Goal: Information Seeking & Learning: Learn about a topic

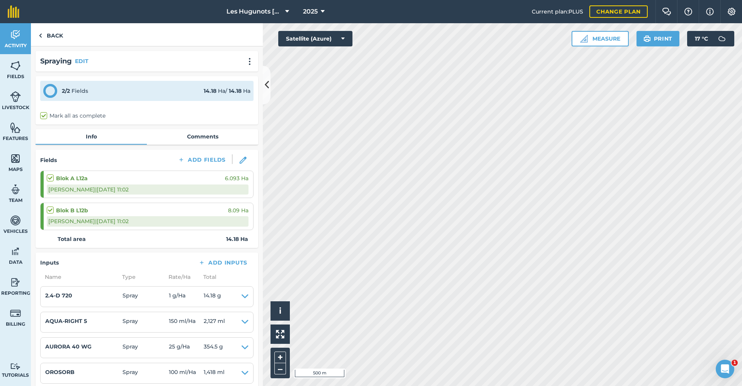
scroll to position [116, 0]
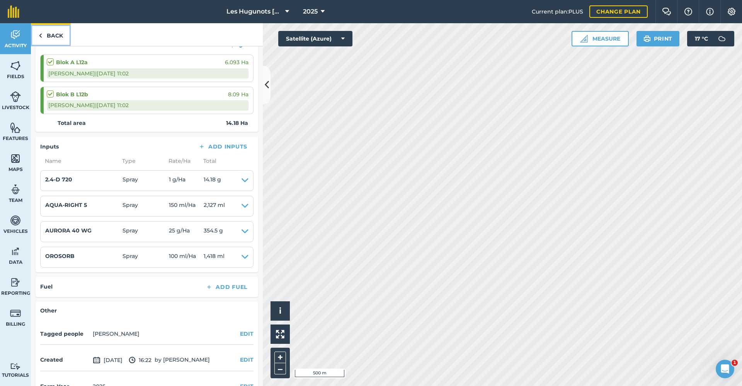
click at [53, 39] on link "Back" at bounding box center [51, 34] width 40 height 23
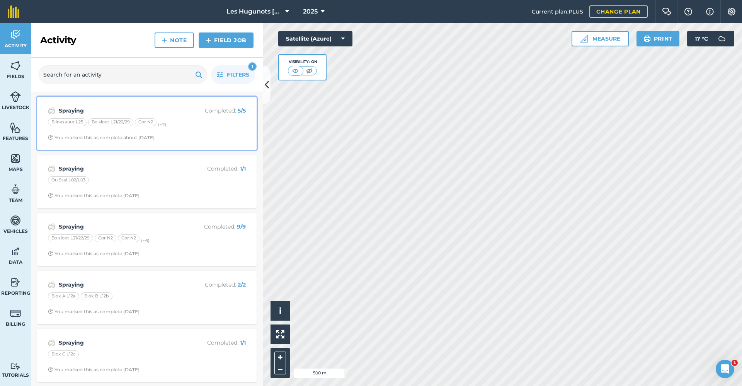
click at [173, 113] on strong "Spraying" at bounding box center [120, 110] width 123 height 9
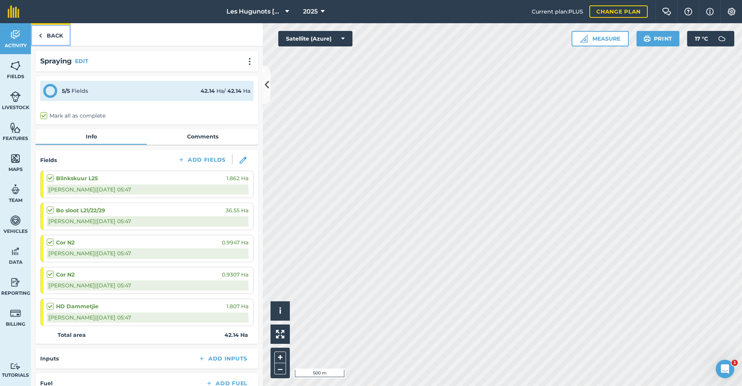
click at [42, 34] on img at bounding box center [40, 35] width 3 height 9
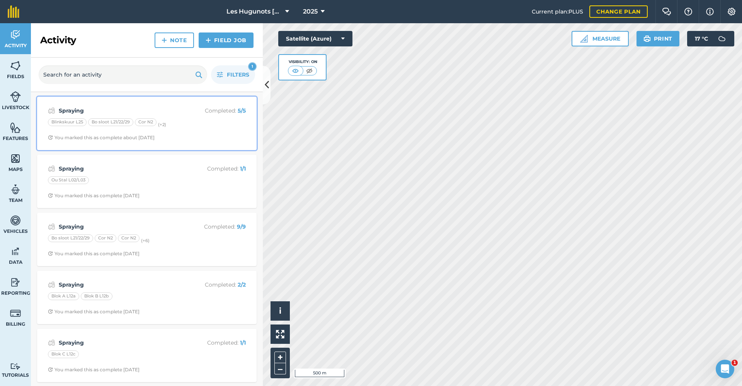
click at [181, 132] on div "Spraying Completed : 5 / 5 Blinkskuur L25 Bo sloot L21/22/29 Cor N2 (+ 2 ) You …" at bounding box center [147, 123] width 210 height 44
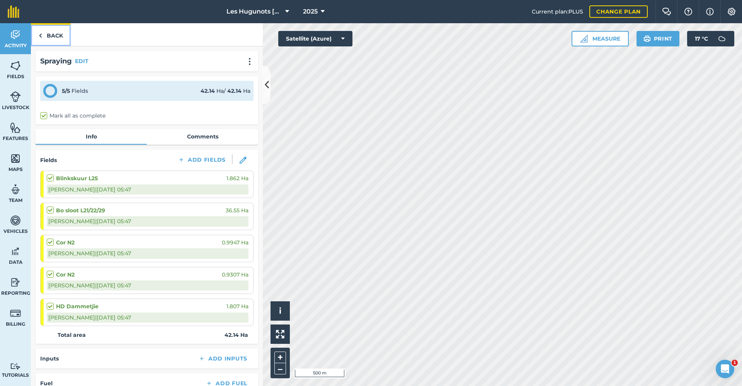
click at [60, 34] on link "Back" at bounding box center [51, 34] width 40 height 23
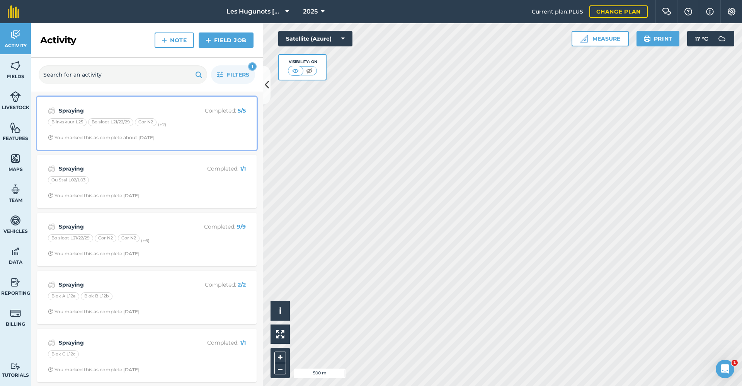
click at [192, 111] on p "Completed : 5 / 5" at bounding box center [214, 110] width 61 height 9
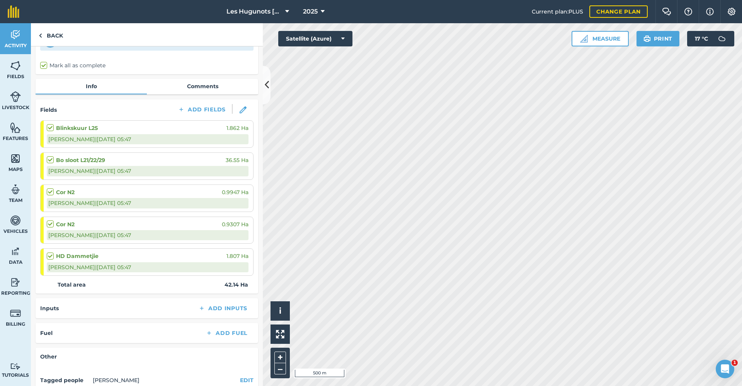
scroll to position [117, 0]
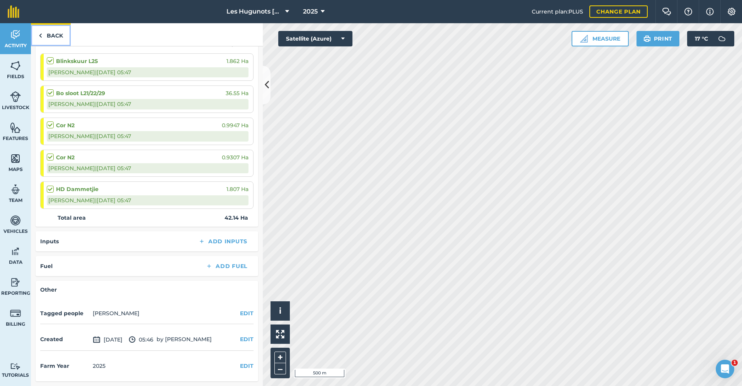
click at [61, 36] on link "Back" at bounding box center [51, 34] width 40 height 23
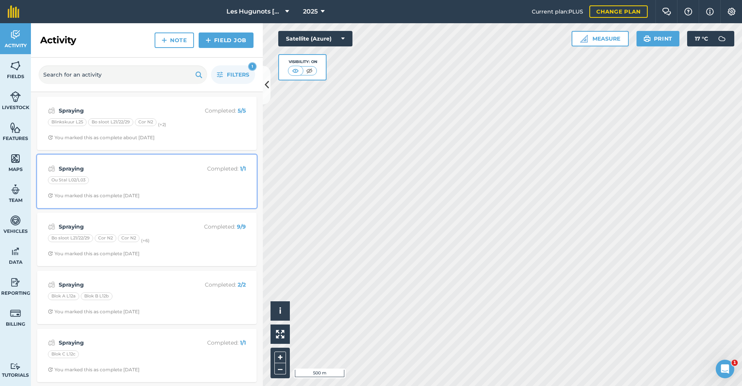
click at [132, 178] on div "Ou Stal L02/L03" at bounding box center [147, 181] width 198 height 10
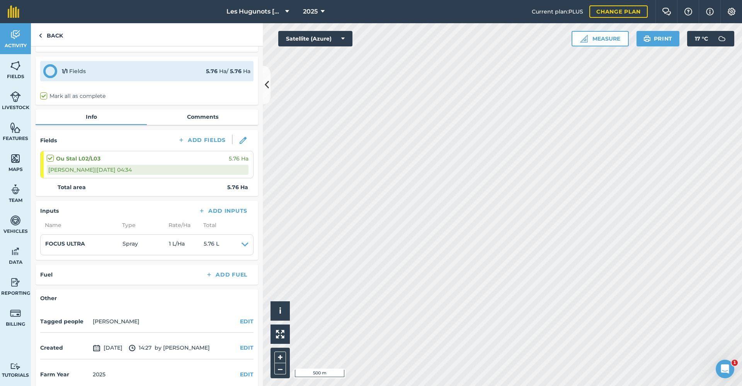
scroll to position [28, 0]
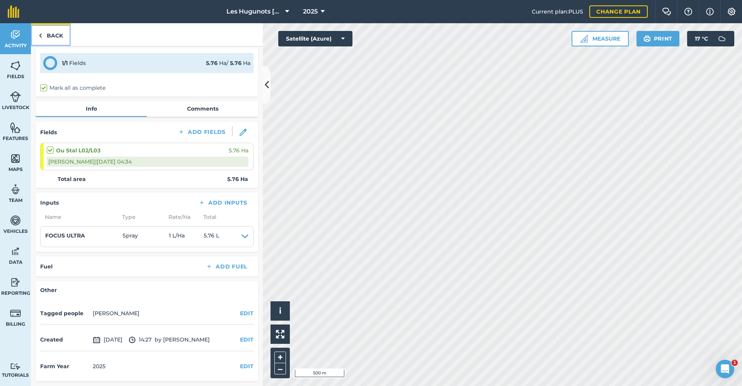
click at [70, 40] on link "Back" at bounding box center [51, 34] width 40 height 23
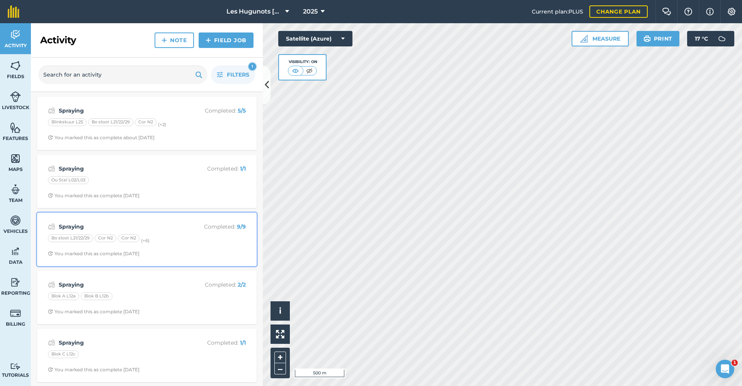
click at [169, 239] on div "Bo sloot L21/22/29 Cor N2 Cor N2 (+ 6 )" at bounding box center [147, 239] width 198 height 10
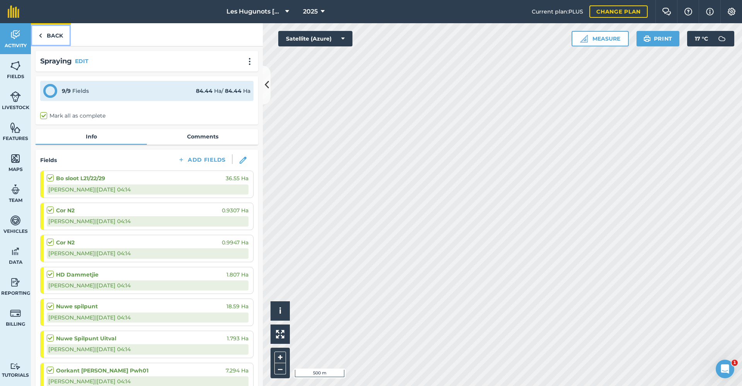
click at [59, 34] on link "Back" at bounding box center [51, 34] width 40 height 23
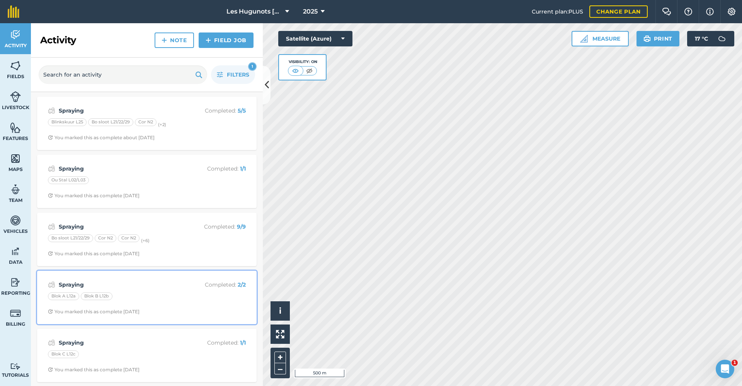
click at [184, 288] on p "Completed : 2 / 2" at bounding box center [214, 284] width 61 height 9
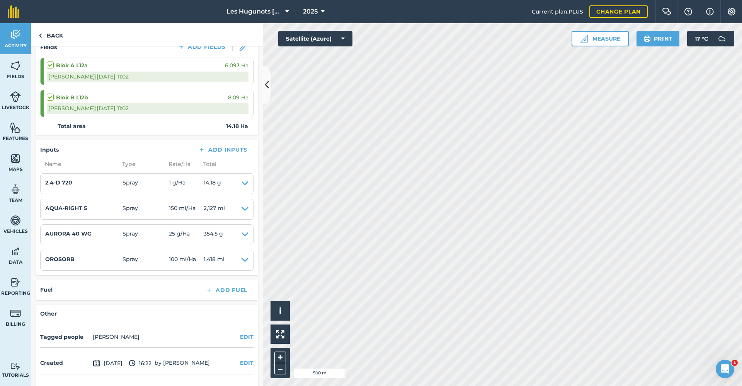
scroll to position [116, 0]
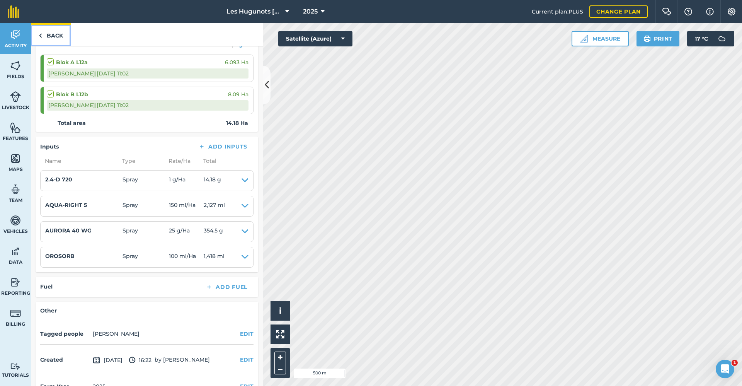
click at [58, 31] on link "Back" at bounding box center [51, 34] width 40 height 23
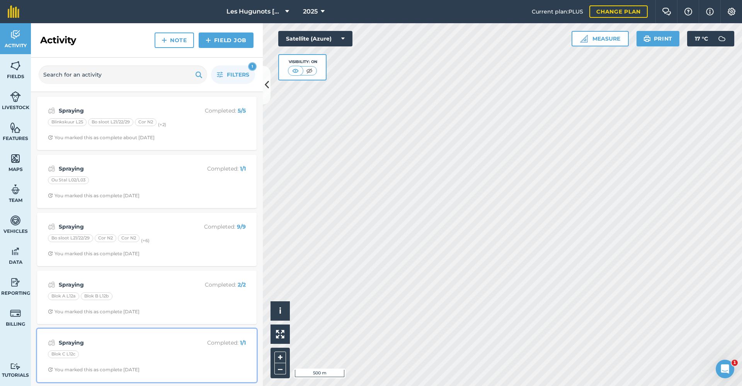
click at [149, 340] on strong "Spraying" at bounding box center [120, 342] width 123 height 9
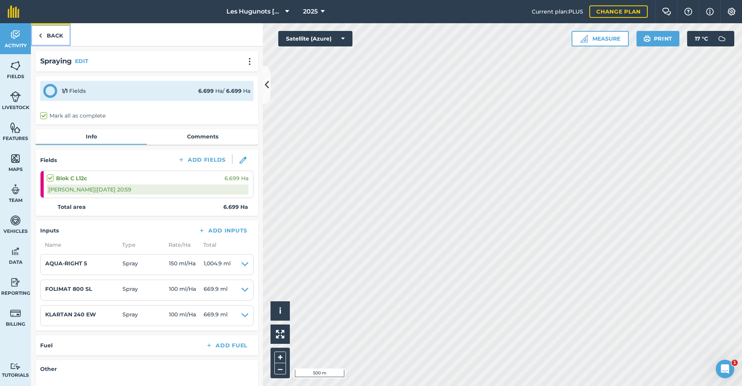
click at [48, 39] on link "Back" at bounding box center [51, 34] width 40 height 23
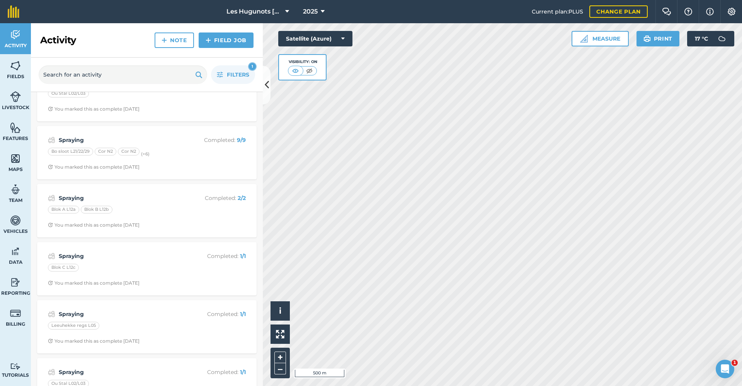
scroll to position [116, 0]
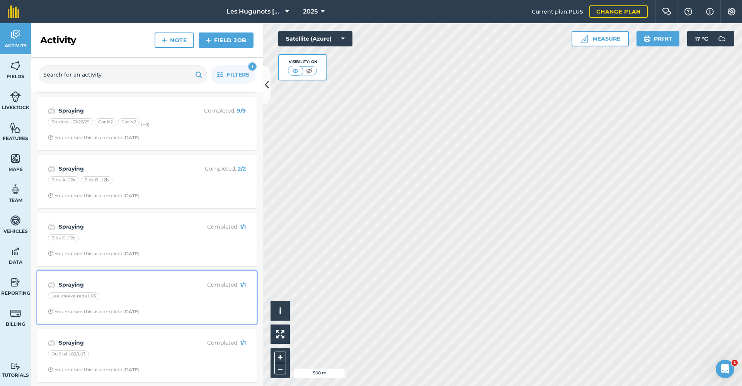
click at [175, 277] on div "Spraying Completed : 1 / 1 Leeuhekke regs L05 You marked this as complete [DATE]" at bounding box center [147, 297] width 210 height 44
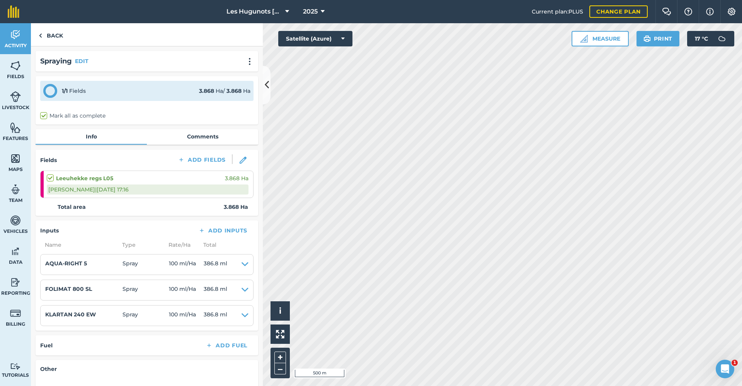
scroll to position [39, 0]
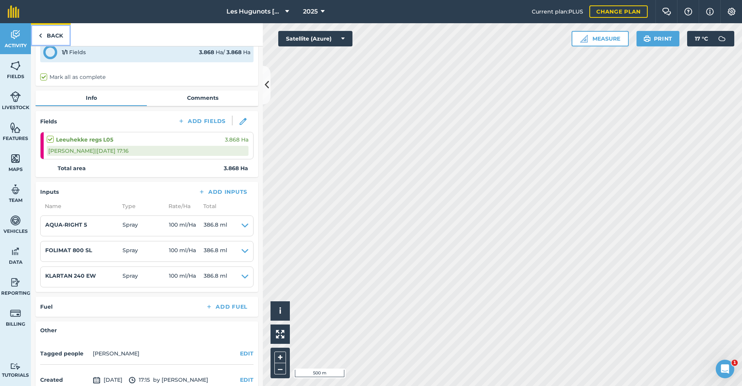
click at [52, 31] on link "Back" at bounding box center [51, 34] width 40 height 23
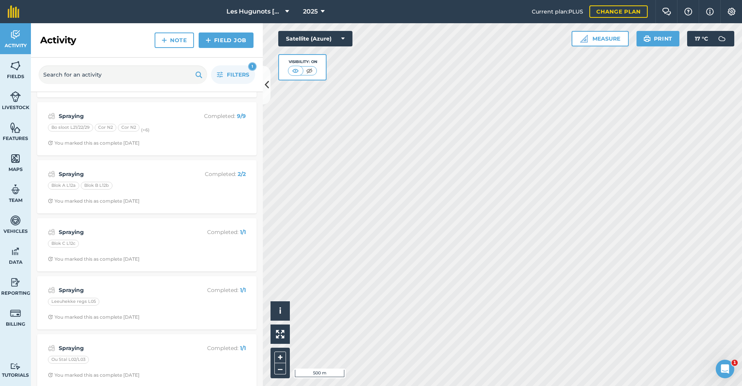
scroll to position [116, 0]
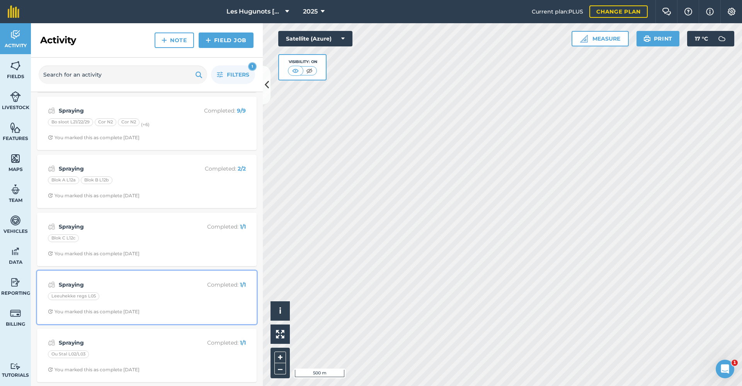
click at [150, 283] on strong "Spraying" at bounding box center [120, 284] width 123 height 9
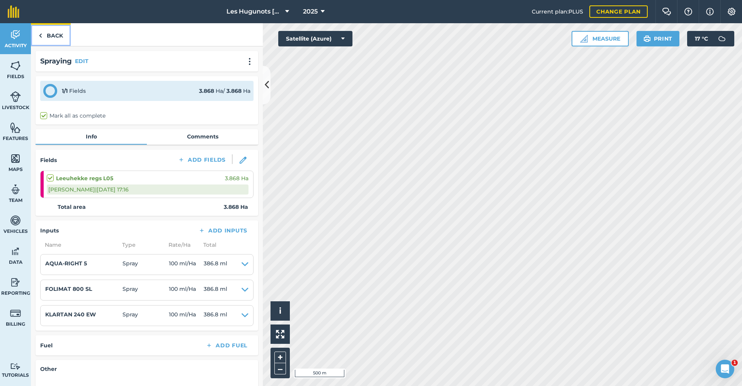
click at [60, 33] on link "Back" at bounding box center [51, 34] width 40 height 23
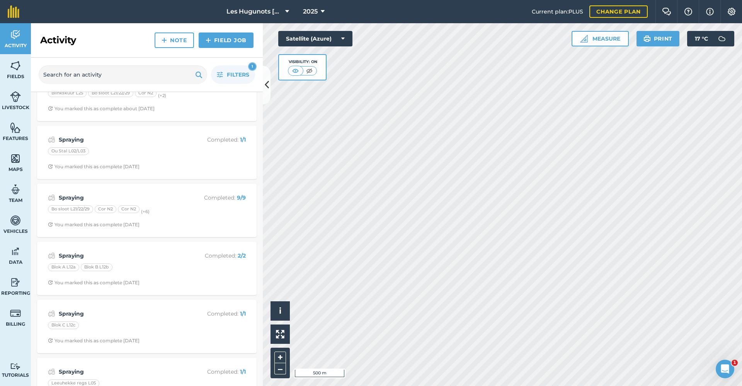
scroll to position [116, 0]
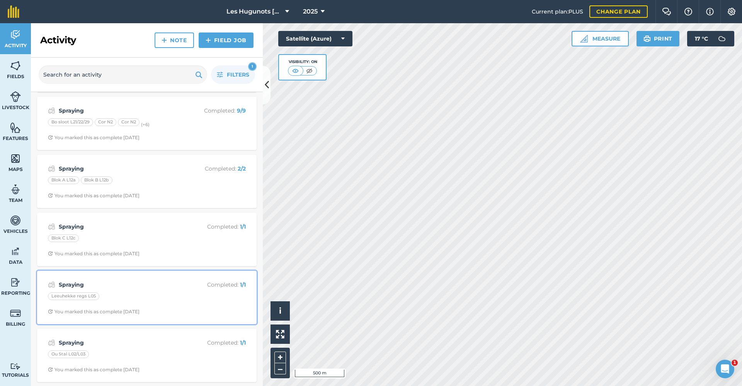
click at [150, 296] on div "Leeuhekke regs L05" at bounding box center [147, 297] width 198 height 10
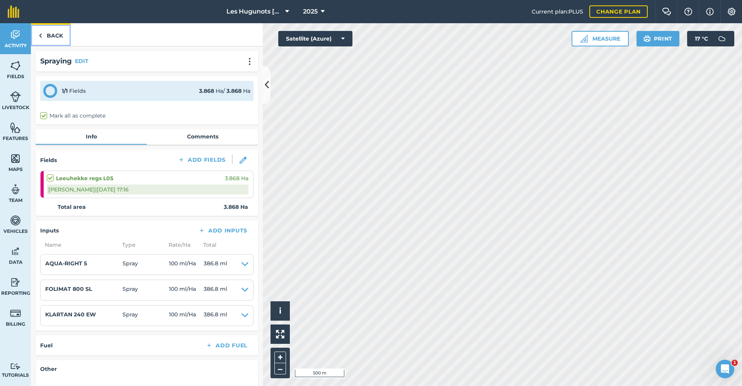
click at [47, 37] on link "Back" at bounding box center [51, 34] width 40 height 23
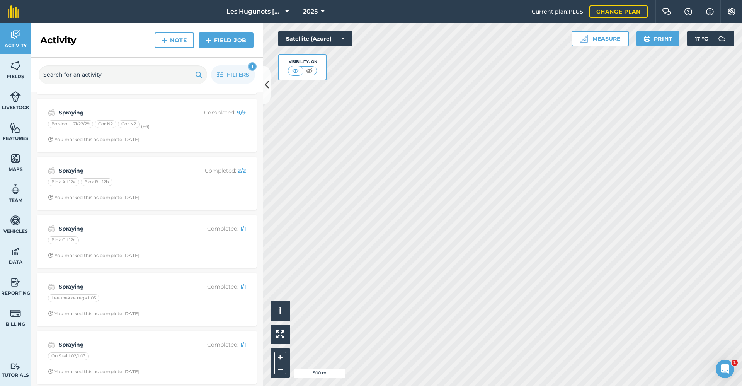
scroll to position [116, 0]
click at [135, 295] on div "Leeuhekke regs L05" at bounding box center [147, 297] width 198 height 10
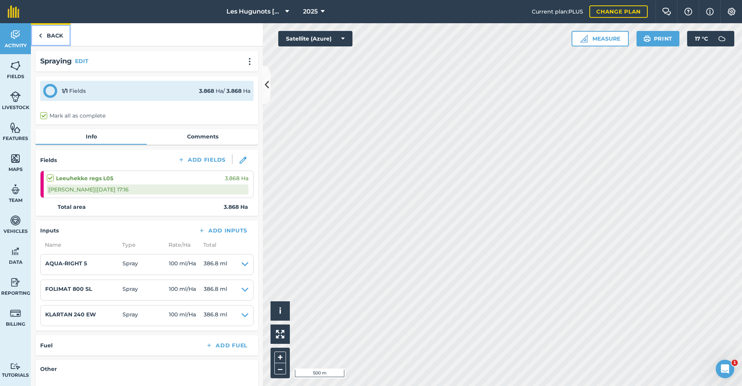
click at [56, 39] on link "Back" at bounding box center [51, 34] width 40 height 23
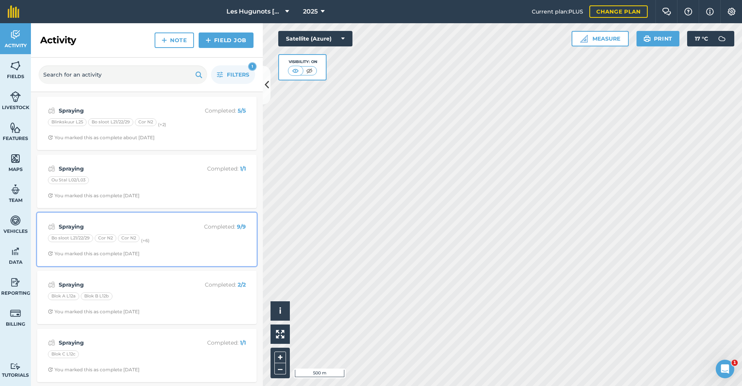
click at [146, 233] on div "Spraying Completed : 9 / 9 Bo sloot L21/22/29 Cor N2 Cor N2 (+ 6 ) You marked t…" at bounding box center [147, 239] width 210 height 44
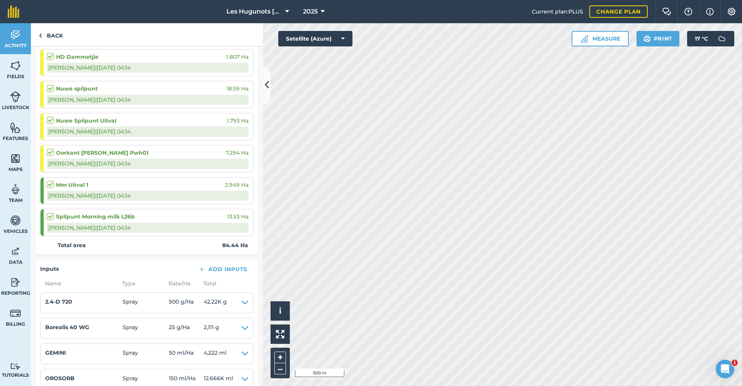
scroll to position [232, 0]
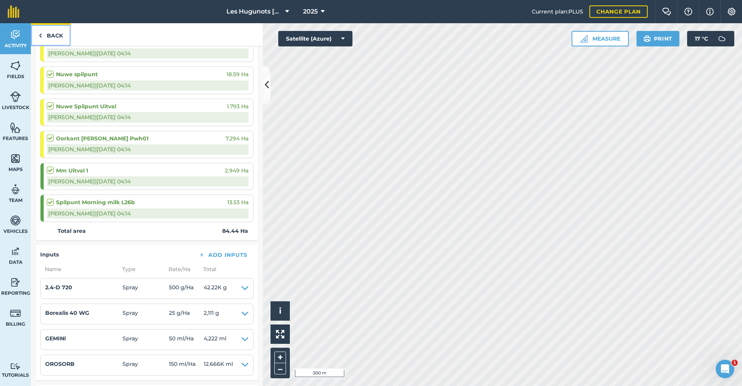
click at [54, 34] on link "Back" at bounding box center [51, 34] width 40 height 23
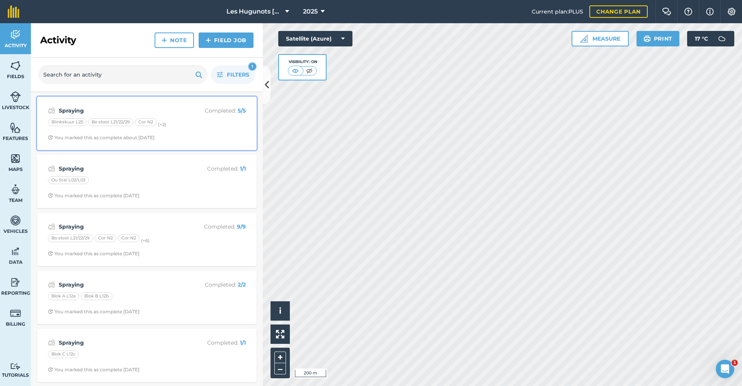
click at [192, 131] on div "Spraying Completed : 5 / 5 Blinkskuur L25 Bo sloot L21/22/29 Cor N2 (+ 2 ) You …" at bounding box center [147, 123] width 210 height 44
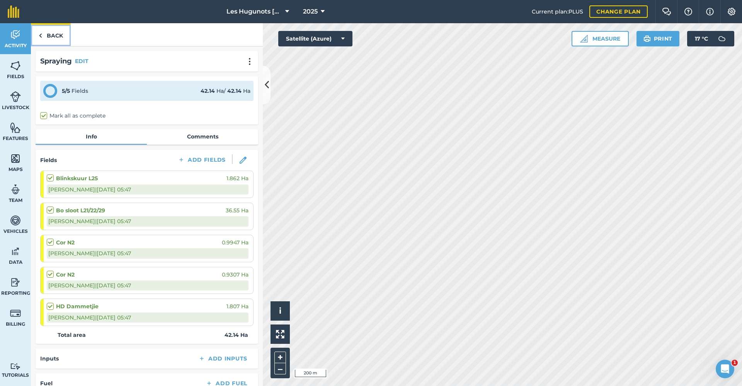
click at [54, 39] on link "Back" at bounding box center [51, 34] width 40 height 23
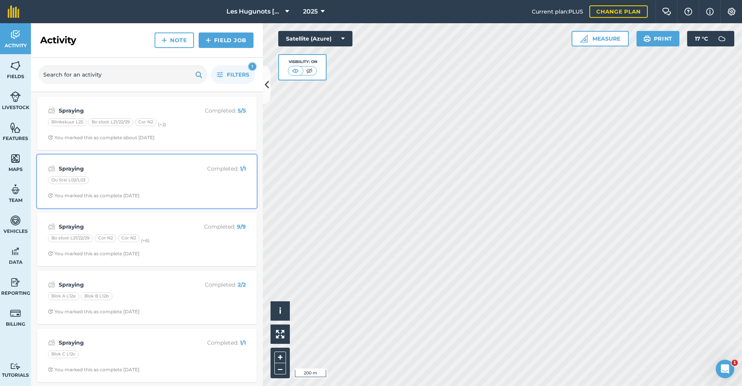
click at [164, 176] on div "Ou Stal L02/L03" at bounding box center [147, 181] width 198 height 10
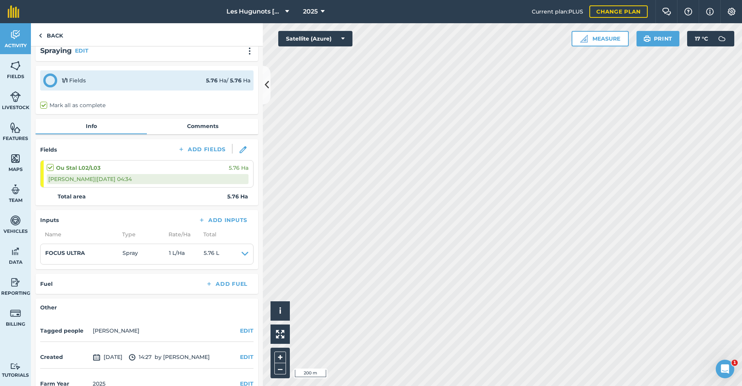
scroll to position [28, 0]
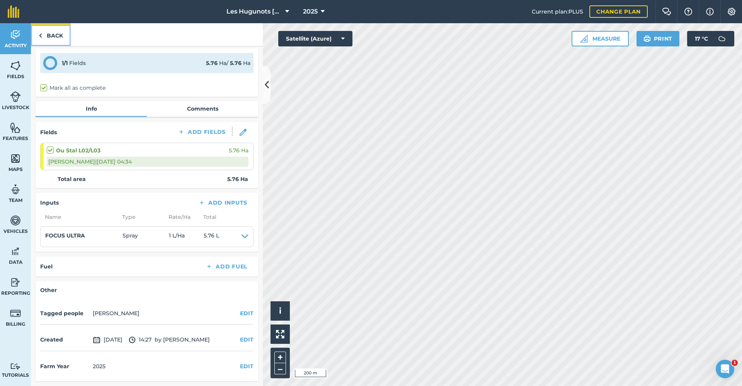
click at [58, 32] on link "Back" at bounding box center [51, 34] width 40 height 23
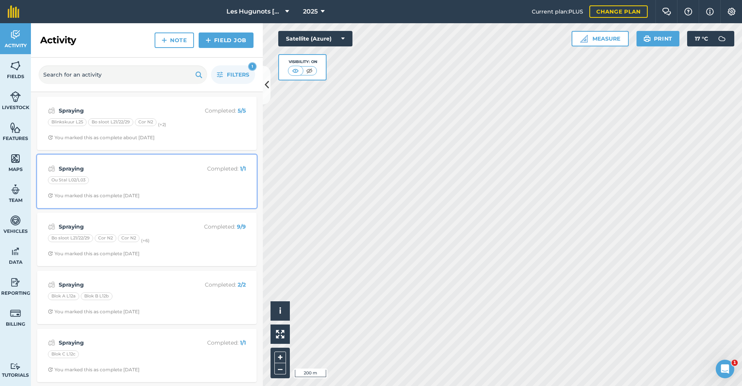
click at [121, 168] on strong "Spraying" at bounding box center [120, 168] width 123 height 9
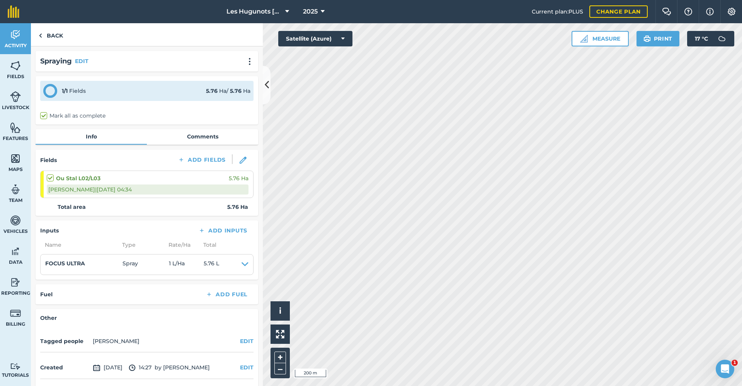
scroll to position [28, 0]
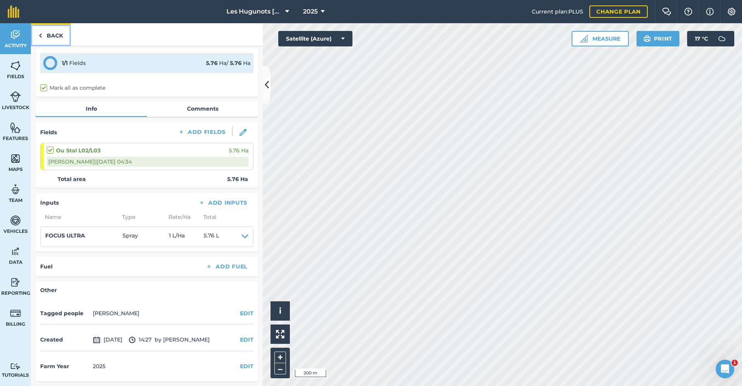
click at [45, 37] on link "Back" at bounding box center [51, 34] width 40 height 23
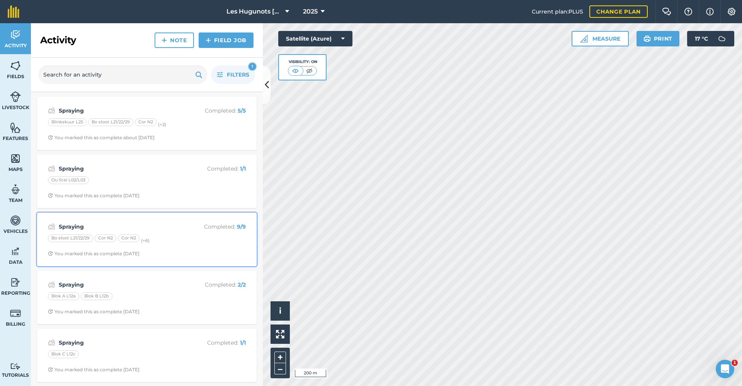
click at [152, 245] on div "Spraying Completed : 9 / 9 Bo sloot L21/22/29 Cor N2 Cor N2 (+ 6 ) You marked t…" at bounding box center [147, 239] width 210 height 44
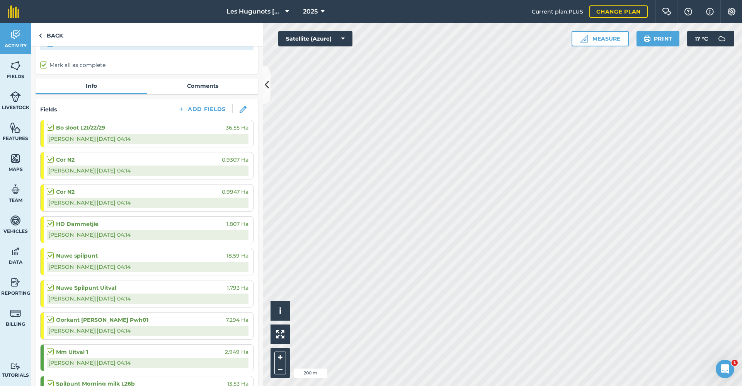
scroll to position [39, 0]
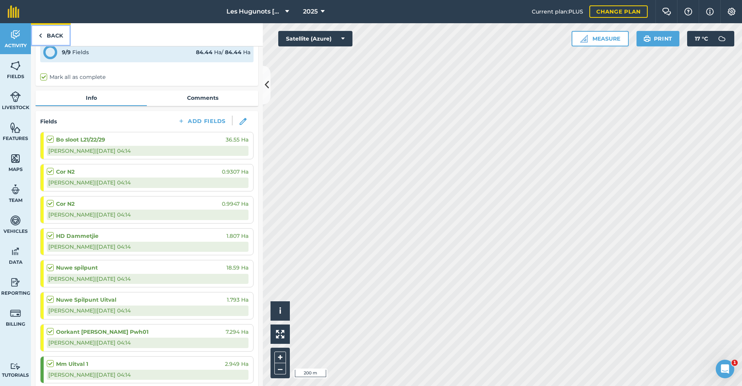
click at [59, 34] on link "Back" at bounding box center [51, 34] width 40 height 23
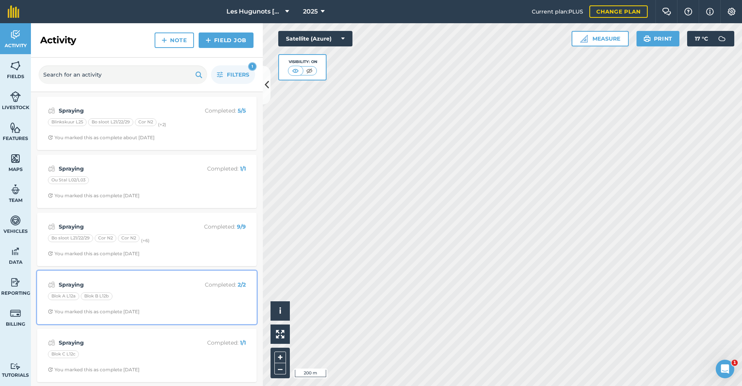
click at [183, 289] on div "Spraying Completed : 2 / 2 Blok A L12a Blok B L12b You marked this as complete …" at bounding box center [147, 297] width 210 height 44
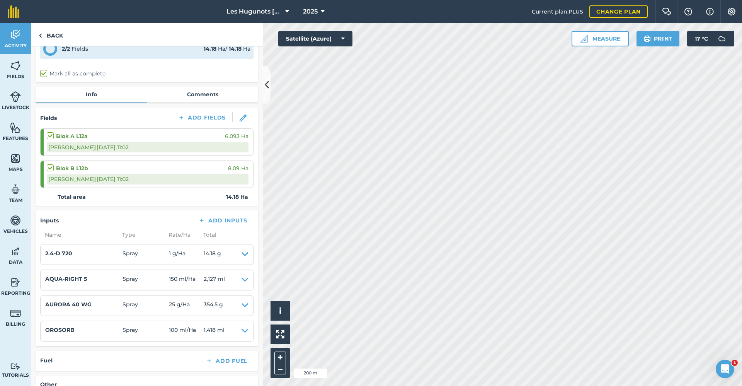
scroll to position [20, 0]
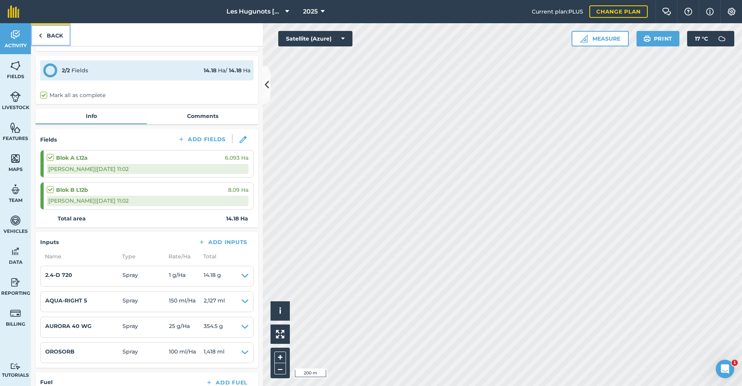
click at [54, 36] on link "Back" at bounding box center [51, 34] width 40 height 23
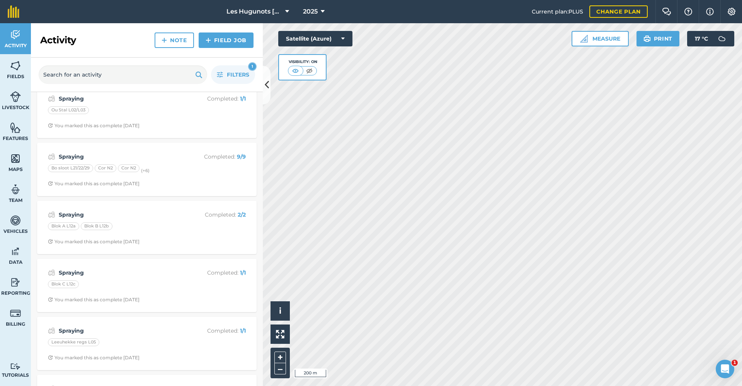
scroll to position [77, 0]
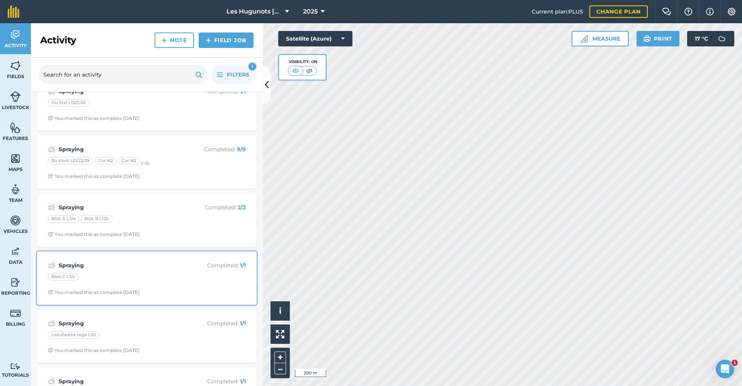
click at [165, 266] on strong "Spraying" at bounding box center [120, 265] width 123 height 9
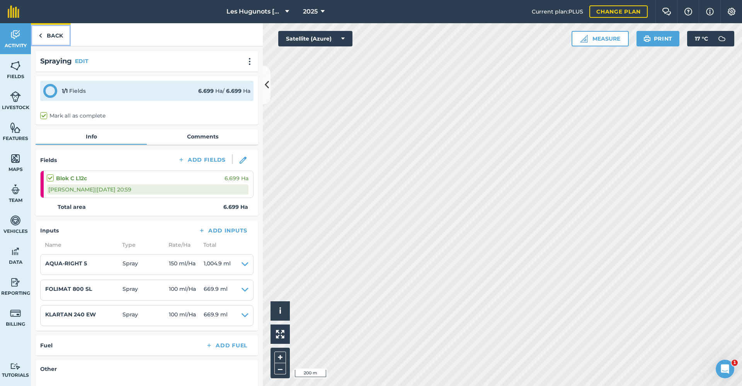
click at [58, 38] on link "Back" at bounding box center [51, 34] width 40 height 23
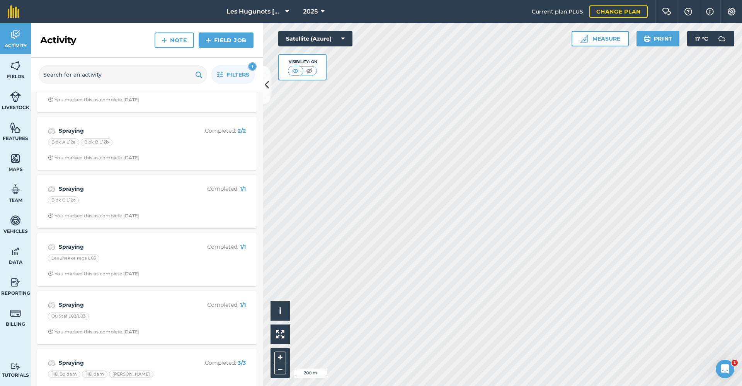
scroll to position [155, 0]
click at [146, 262] on div "Leeuhekke regs L05" at bounding box center [147, 259] width 198 height 10
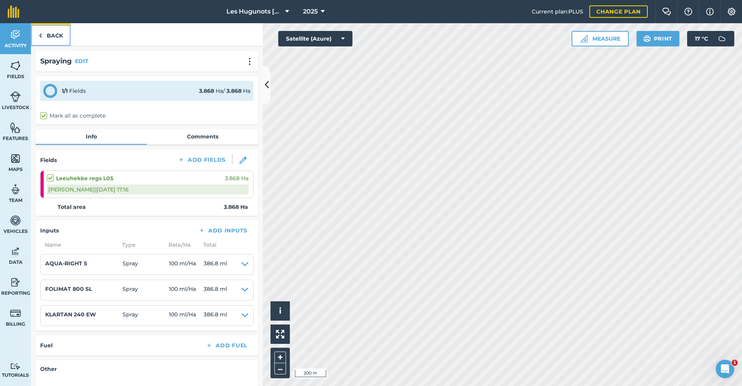
click at [46, 32] on link "Back" at bounding box center [51, 34] width 40 height 23
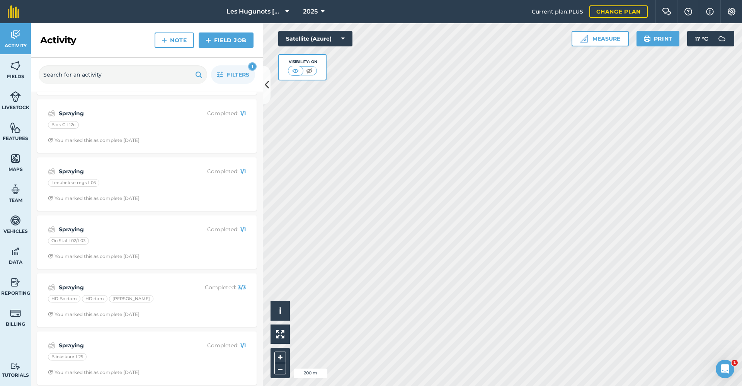
scroll to position [232, 0]
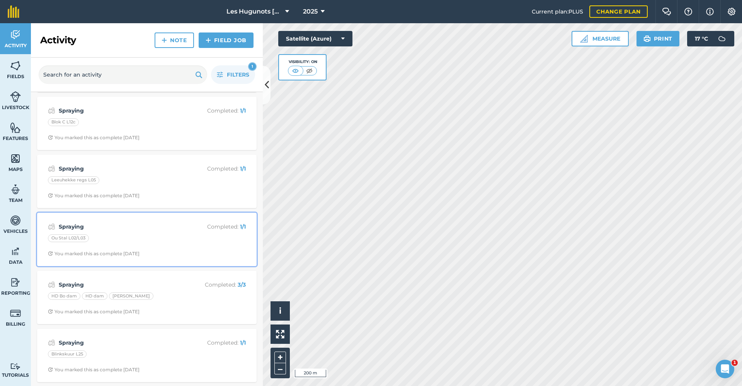
click at [120, 235] on div "Ou Stal L02/L03" at bounding box center [147, 239] width 198 height 10
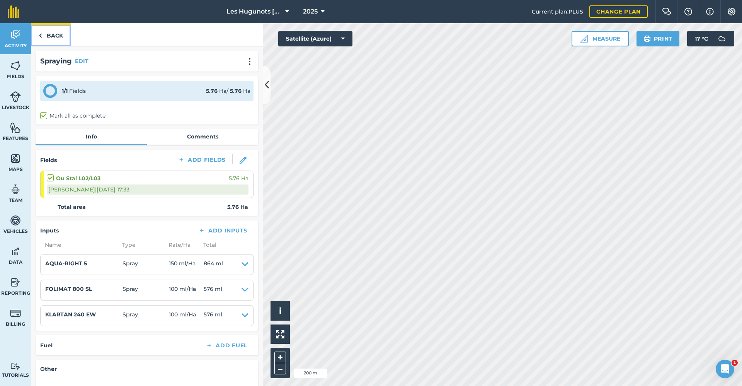
click at [61, 32] on link "Back" at bounding box center [51, 34] width 40 height 23
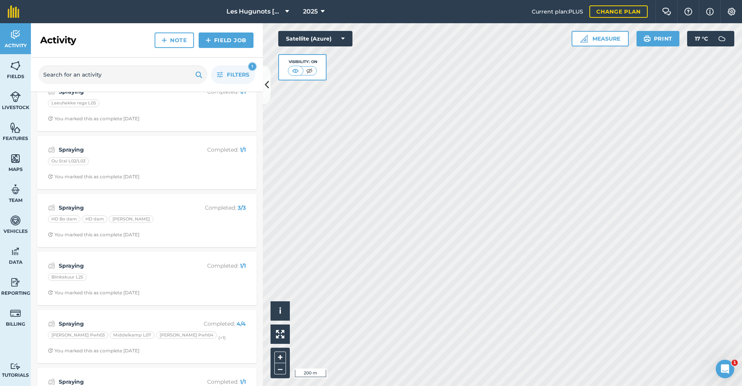
scroll to position [309, 0]
click at [167, 219] on div "HD Bo dam HD dam [PERSON_NAME]" at bounding box center [147, 220] width 198 height 10
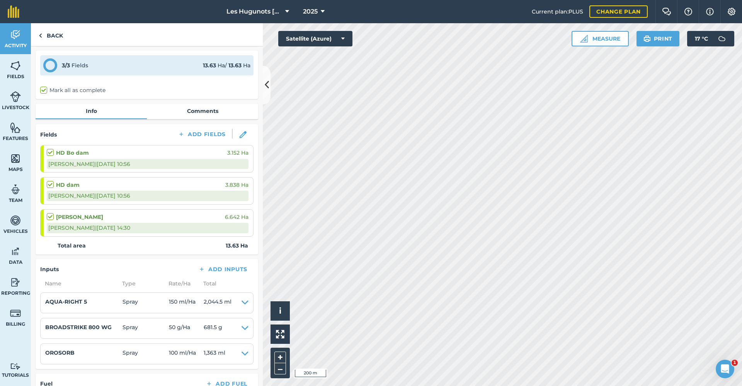
scroll to position [39, 0]
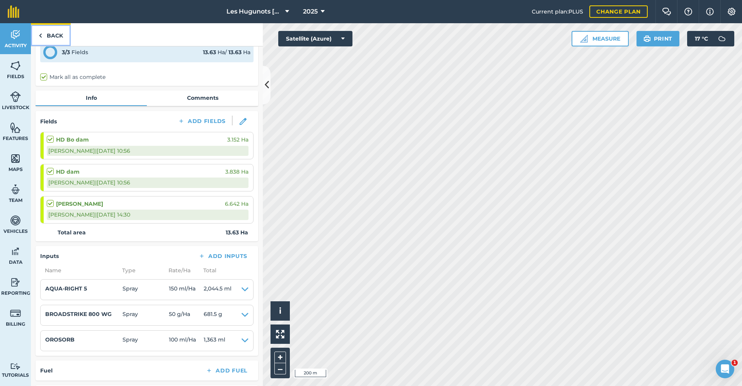
click at [54, 35] on link "Back" at bounding box center [51, 34] width 40 height 23
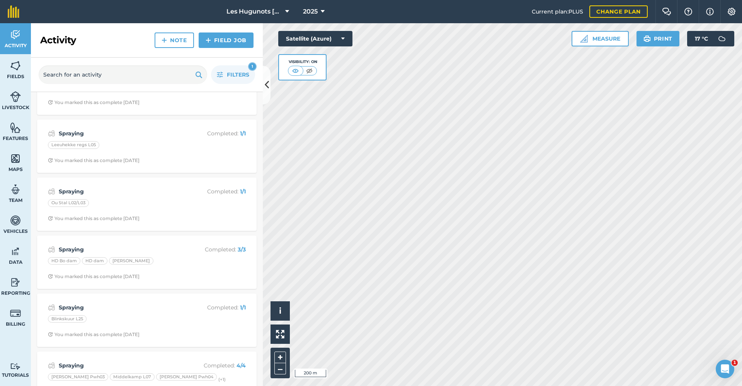
scroll to position [271, 0]
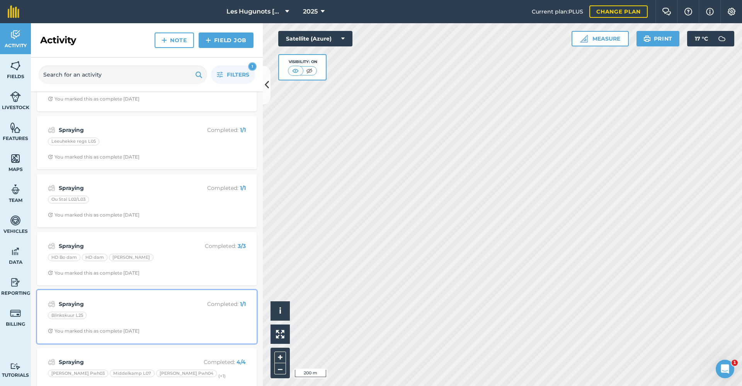
click at [112, 321] on div "Blinkskuur L25" at bounding box center [147, 317] width 198 height 10
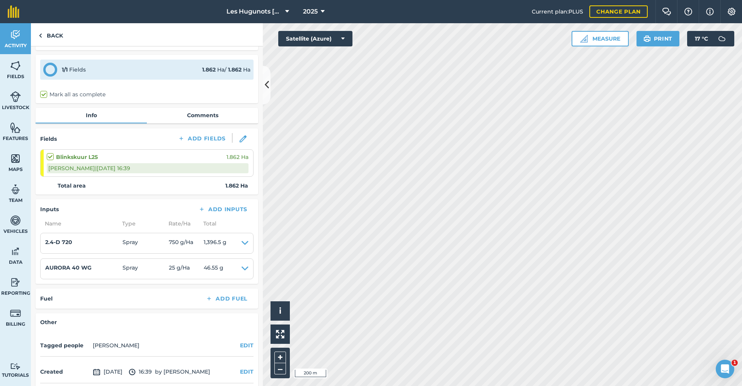
scroll to position [39, 0]
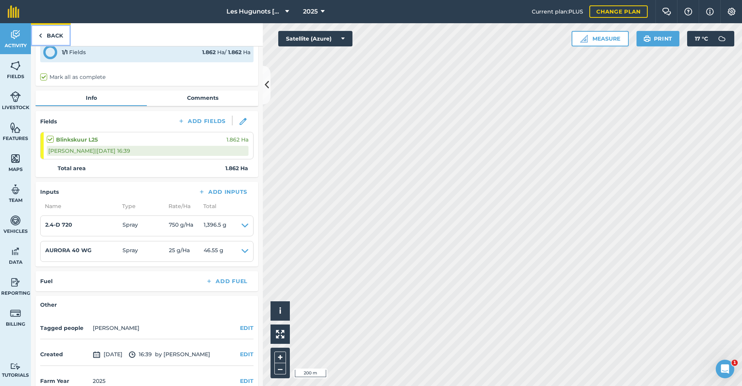
click at [64, 32] on link "Back" at bounding box center [51, 34] width 40 height 23
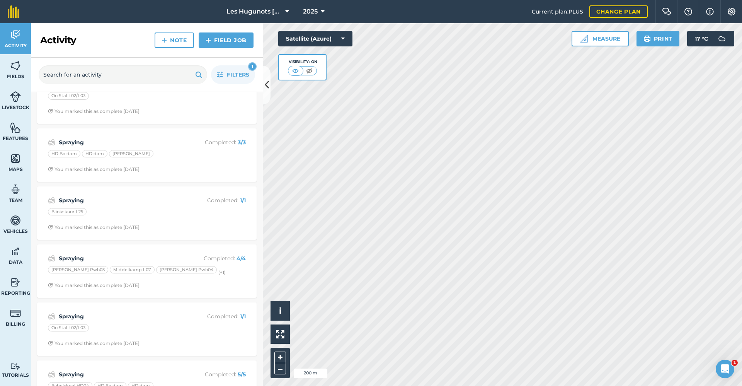
scroll to position [425, 0]
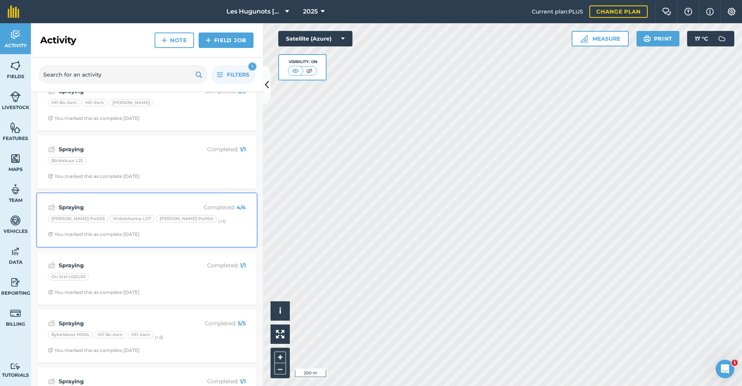
click at [112, 208] on strong "Spraying" at bounding box center [120, 207] width 123 height 9
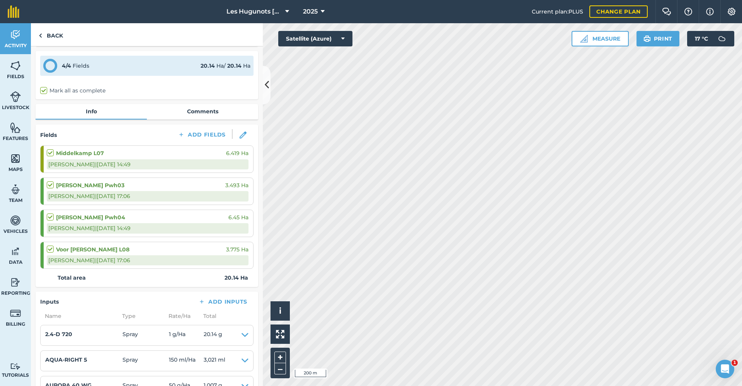
scroll to position [7, 0]
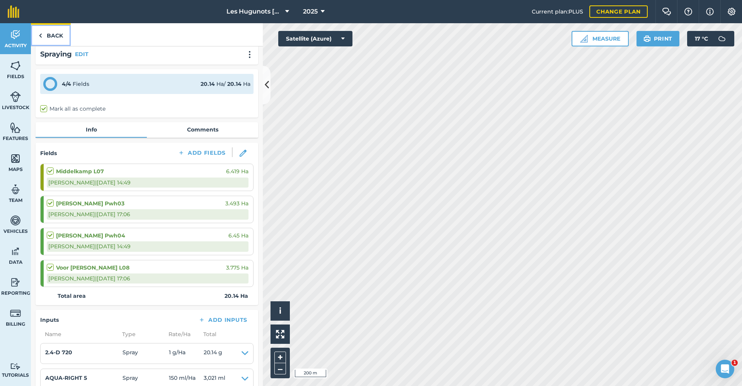
click at [49, 34] on link "Back" at bounding box center [51, 34] width 40 height 23
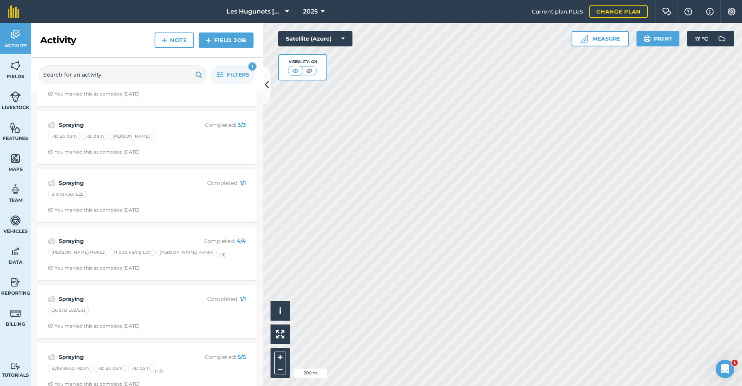
scroll to position [425, 0]
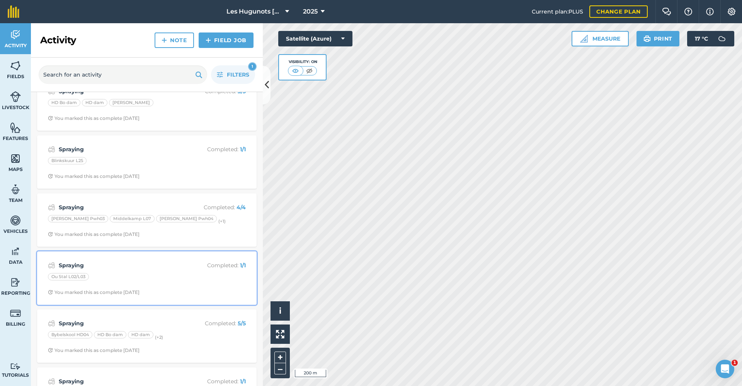
click at [114, 262] on strong "Spraying" at bounding box center [120, 265] width 123 height 9
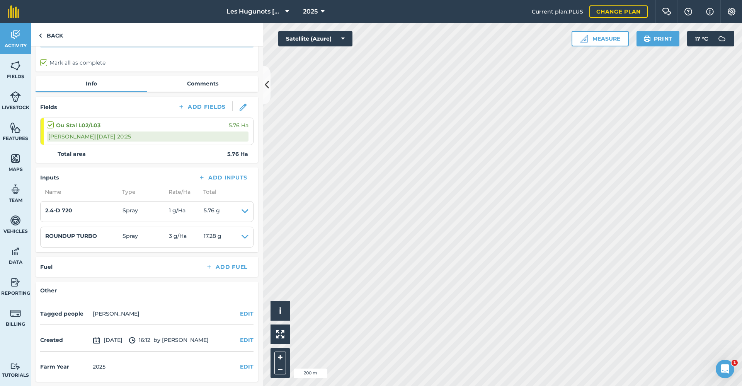
scroll to position [53, 0]
click at [42, 36] on link "Back" at bounding box center [51, 34] width 40 height 23
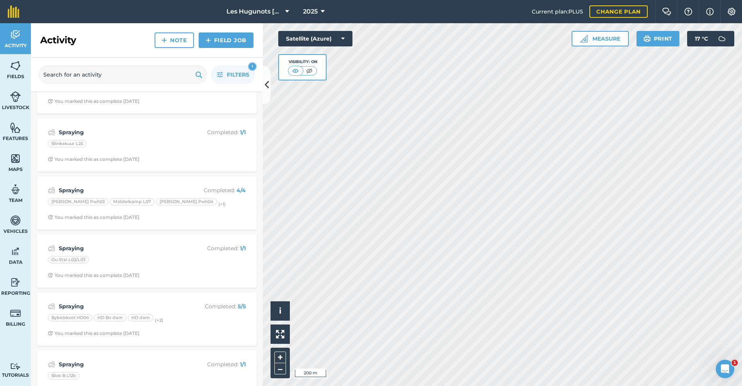
scroll to position [464, 0]
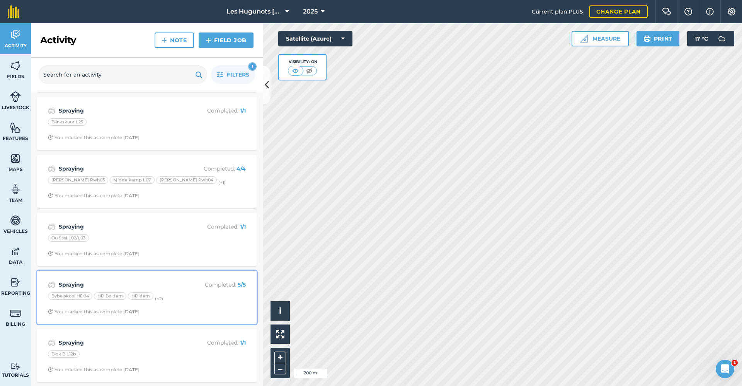
click at [120, 280] on strong "Spraying" at bounding box center [120, 284] width 123 height 9
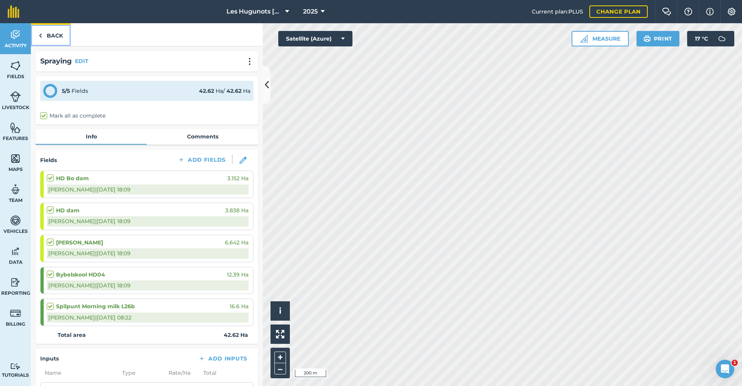
click at [58, 36] on link "Back" at bounding box center [51, 34] width 40 height 23
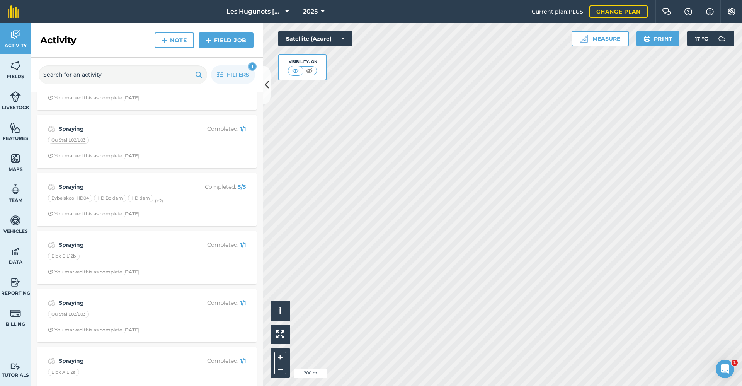
scroll to position [580, 0]
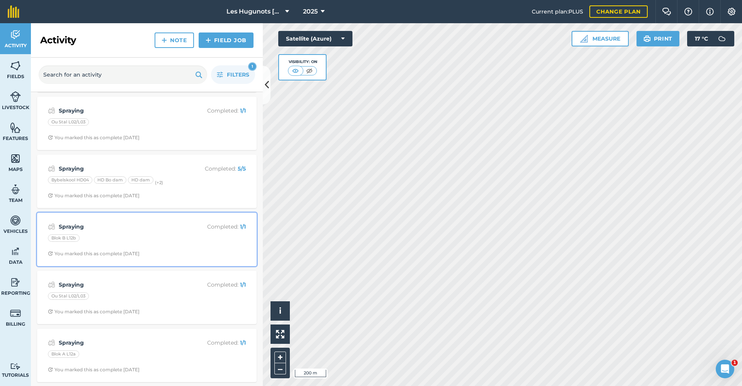
click at [150, 235] on div "Blok B L12b" at bounding box center [147, 239] width 198 height 10
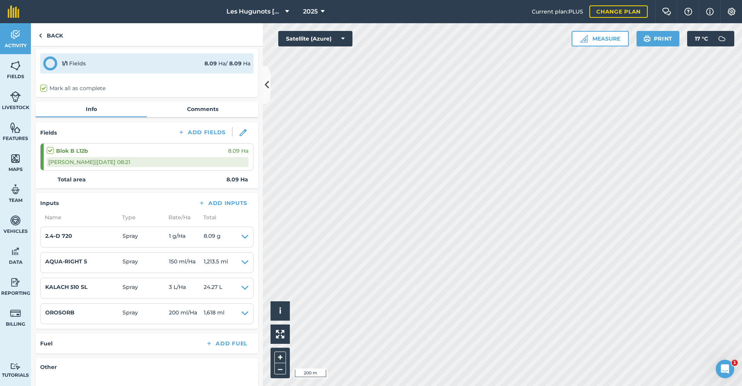
scroll to position [27, 0]
click at [58, 33] on link "Back" at bounding box center [51, 34] width 40 height 23
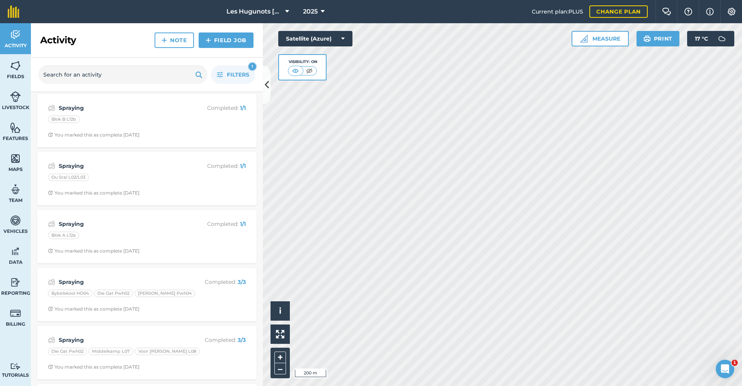
scroll to position [754, 0]
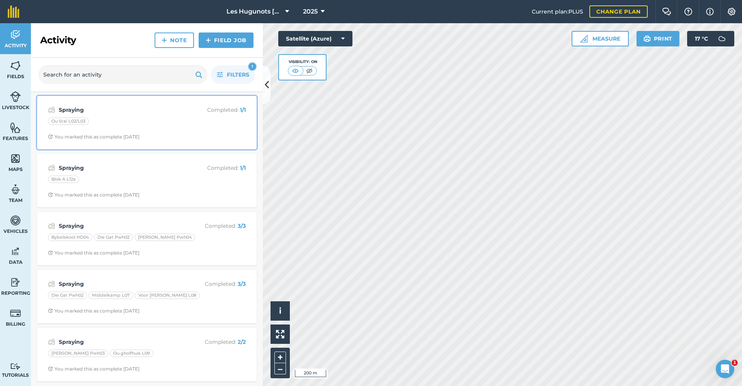
click at [119, 118] on div "Ou Stal L02/L03" at bounding box center [147, 122] width 198 height 10
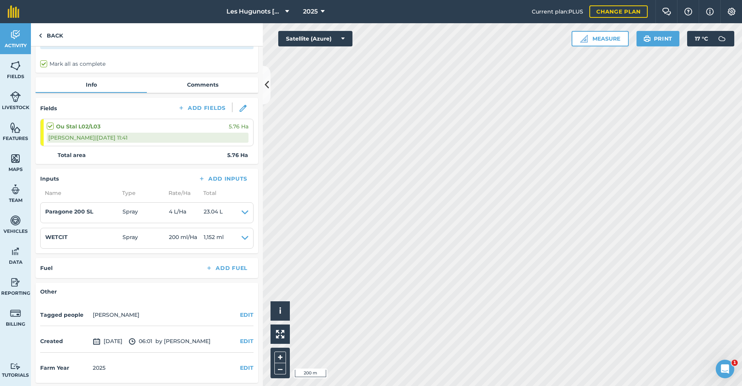
scroll to position [53, 0]
click at [47, 37] on link "Back" at bounding box center [51, 34] width 40 height 23
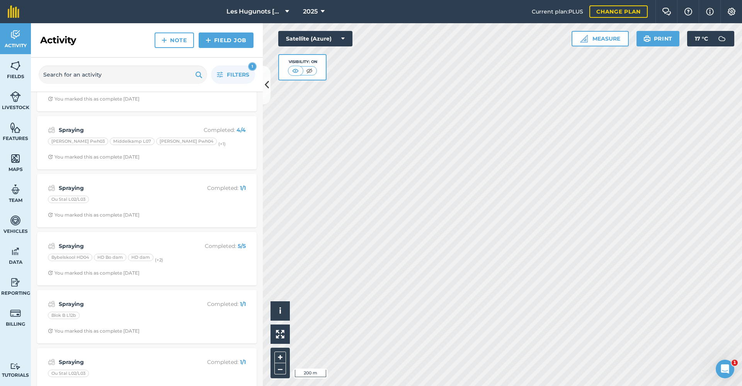
scroll to position [734, 0]
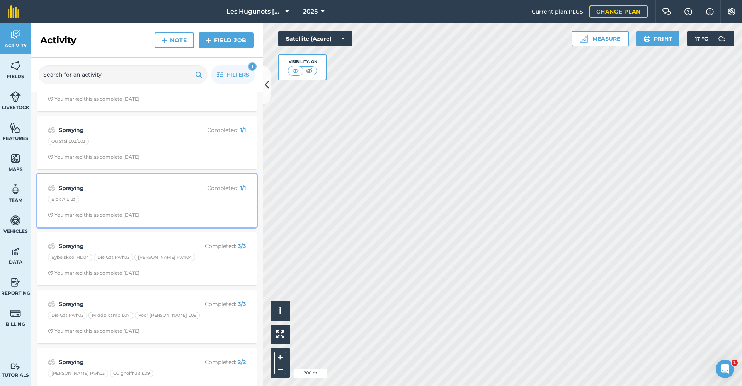
click at [111, 212] on div "You marked this as complete [DATE]" at bounding box center [94, 215] width 92 height 6
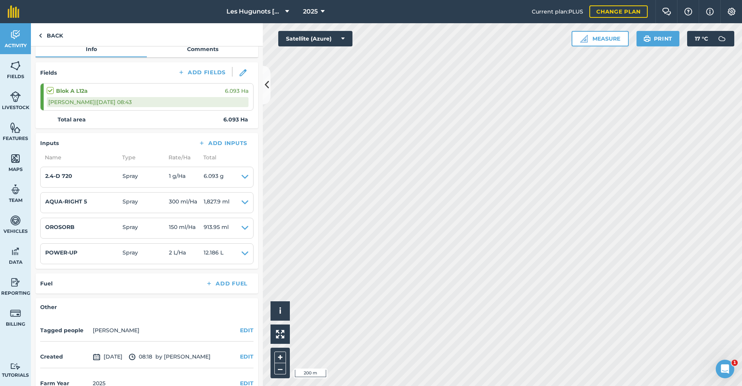
scroll to position [104, 0]
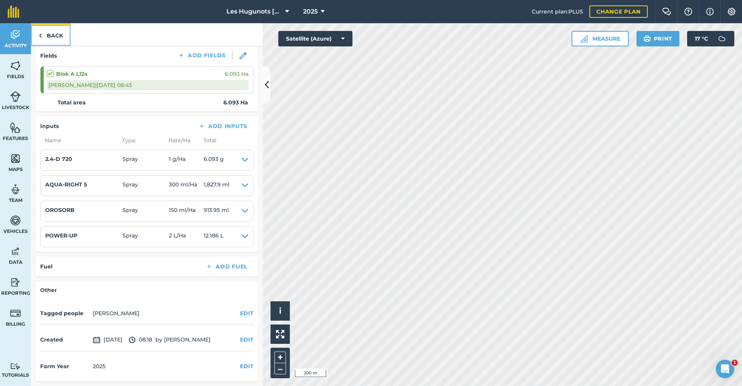
click at [48, 28] on link "Back" at bounding box center [51, 34] width 40 height 23
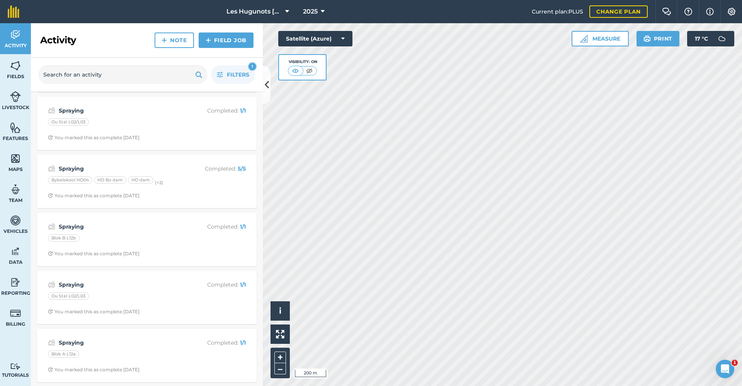
scroll to position [754, 0]
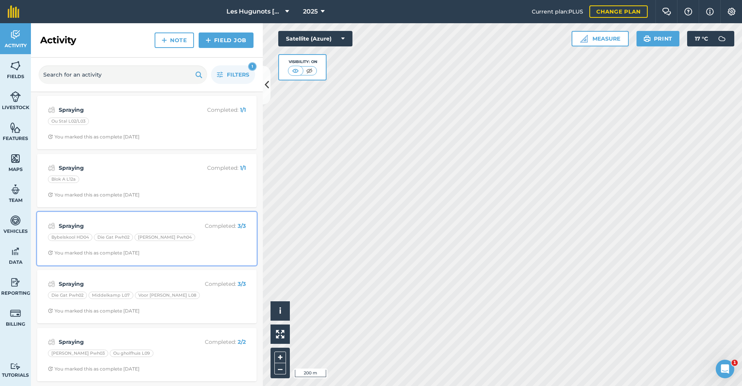
click at [121, 250] on div "You marked this as complete [DATE]" at bounding box center [94, 253] width 92 height 6
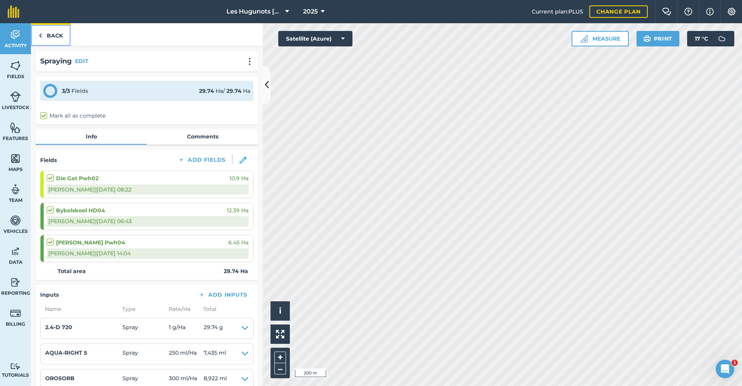
click at [49, 38] on link "Back" at bounding box center [51, 34] width 40 height 23
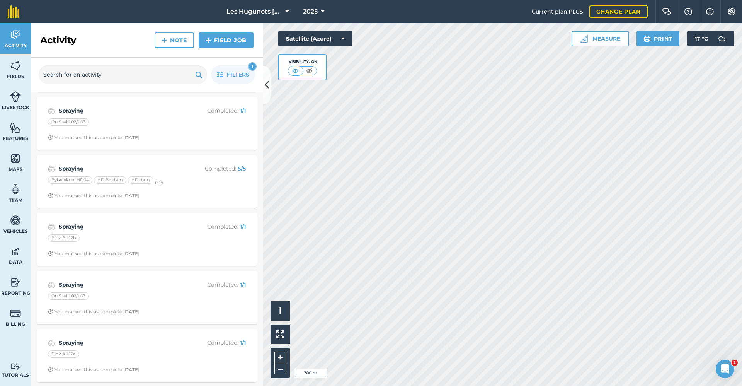
scroll to position [754, 0]
click at [174, 305] on div "Spraying Completed : 3 / 3 Die Gat Pwh02 Middelkamp L07 Voor [PERSON_NAME] L08 …" at bounding box center [147, 296] width 210 height 44
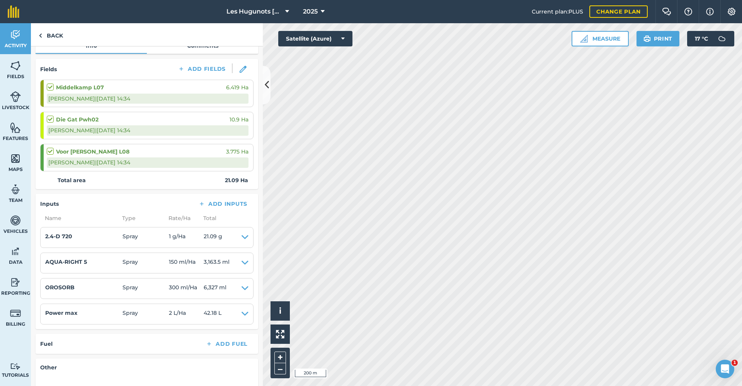
scroll to position [52, 0]
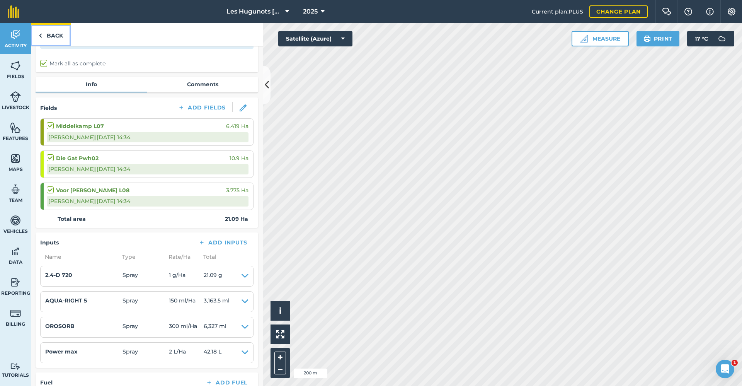
click at [51, 36] on link "Back" at bounding box center [51, 34] width 40 height 23
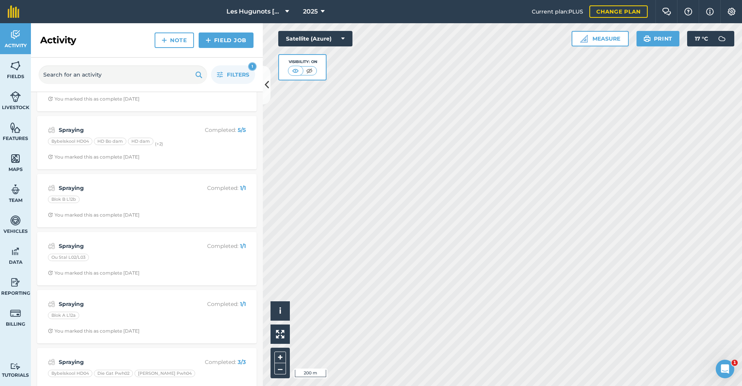
scroll to position [754, 0]
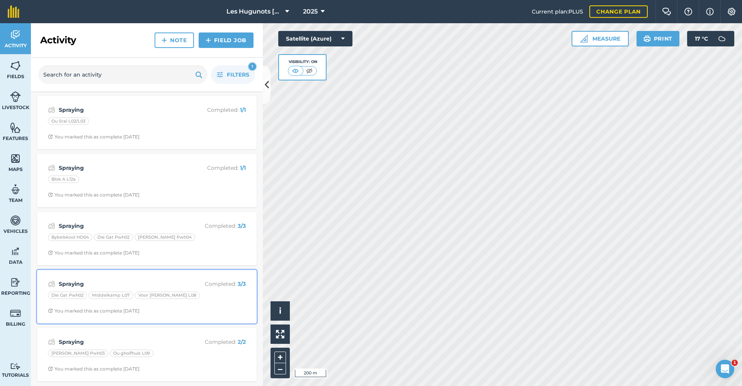
click at [143, 284] on strong "Spraying" at bounding box center [120, 283] width 123 height 9
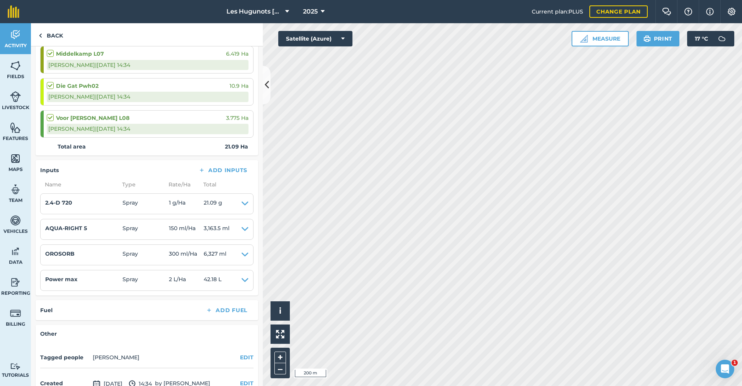
scroll to position [77, 0]
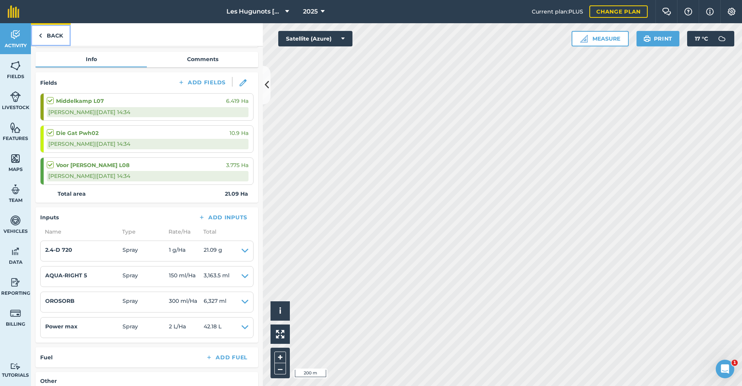
click at [61, 35] on link "Back" at bounding box center [51, 34] width 40 height 23
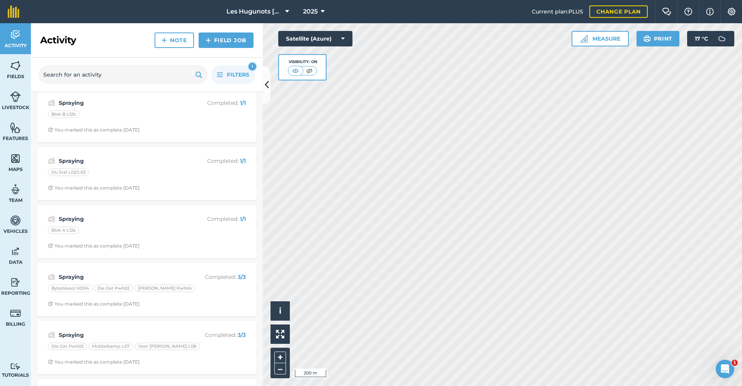
scroll to position [754, 0]
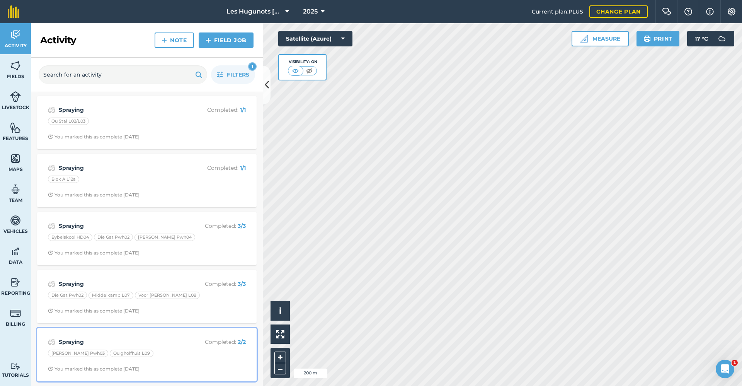
click at [170, 341] on strong "Spraying" at bounding box center [120, 341] width 123 height 9
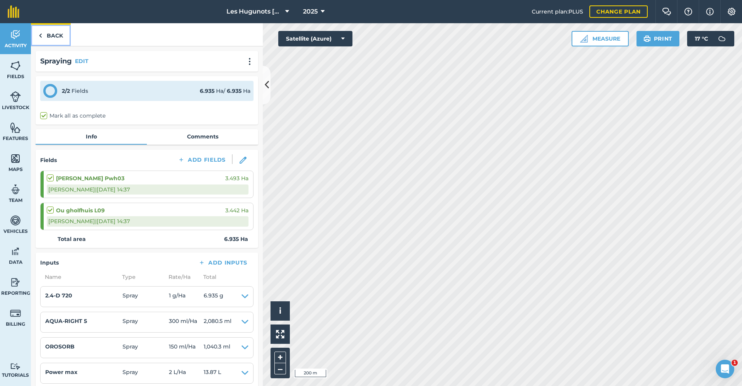
click at [45, 37] on link "Back" at bounding box center [51, 34] width 40 height 23
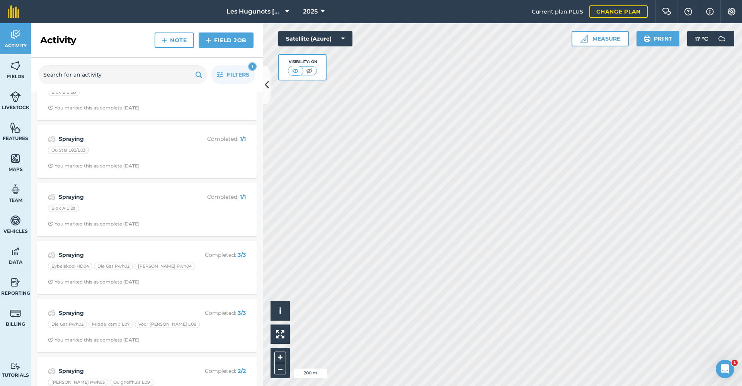
scroll to position [754, 0]
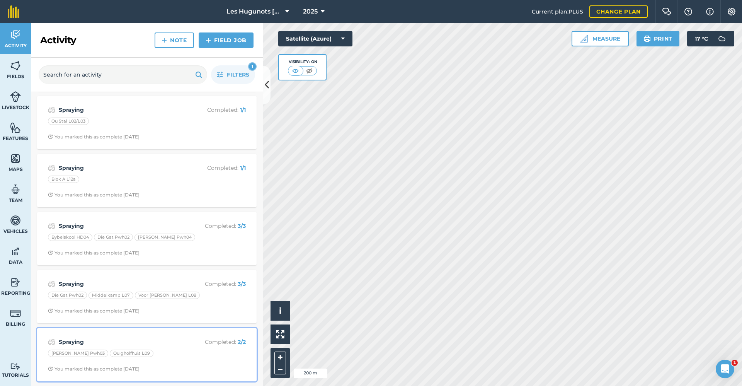
click at [176, 348] on div "Spraying Completed : 2 / 2 [PERSON_NAME] Pwh03 Ou gholfhuis L09 You marked this…" at bounding box center [147, 354] width 210 height 44
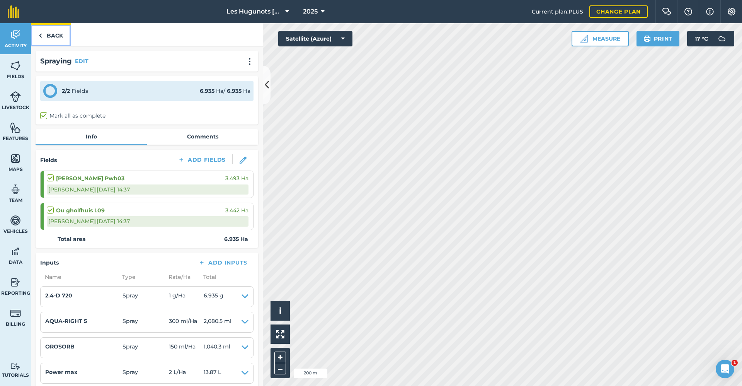
click at [64, 30] on link "Back" at bounding box center [51, 34] width 40 height 23
